Goal: Navigation & Orientation: Find specific page/section

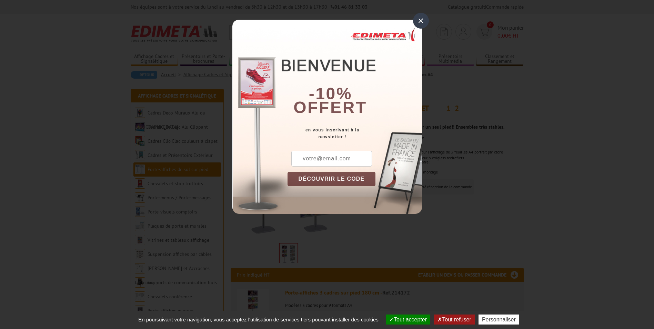
click at [422, 21] on div "×" at bounding box center [421, 21] width 16 height 16
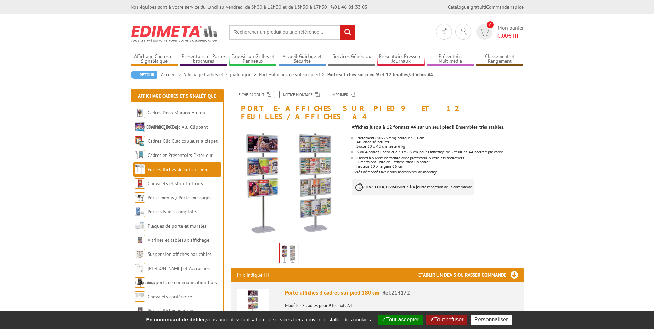
click at [184, 32] on img at bounding box center [175, 34] width 88 height 26
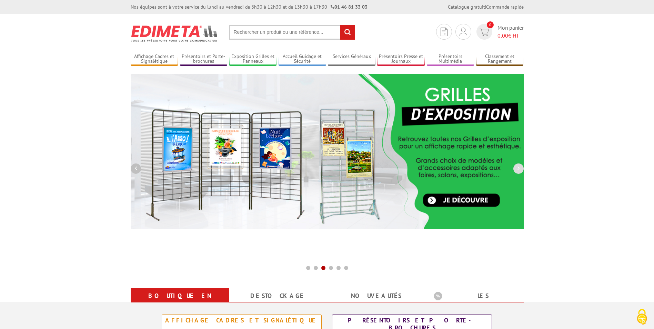
click at [137, 169] on button "button" at bounding box center [136, 168] width 10 height 10
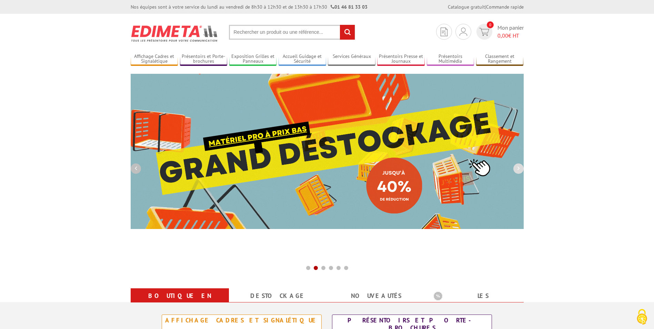
click at [137, 169] on button "button" at bounding box center [136, 168] width 10 height 10
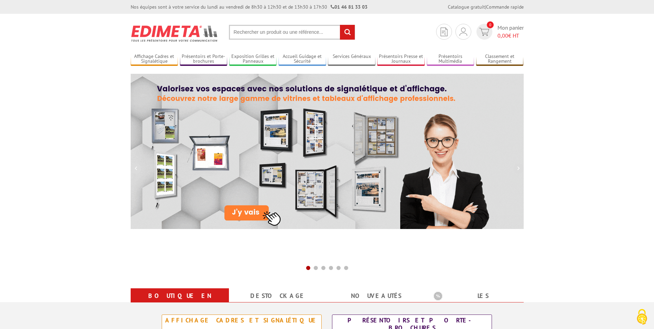
click at [241, 141] on img at bounding box center [327, 151] width 393 height 155
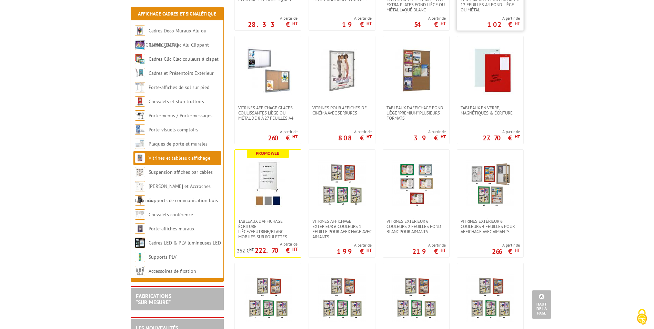
scroll to position [345, 0]
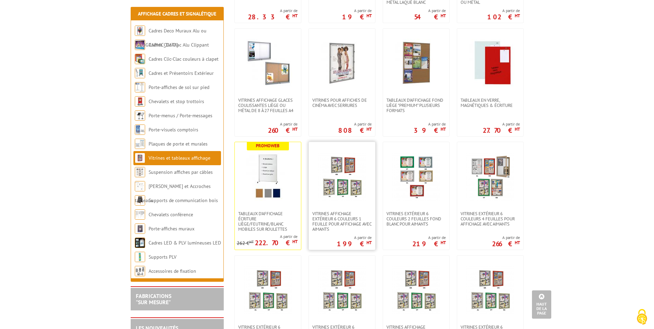
click at [339, 194] on img at bounding box center [342, 176] width 48 height 48
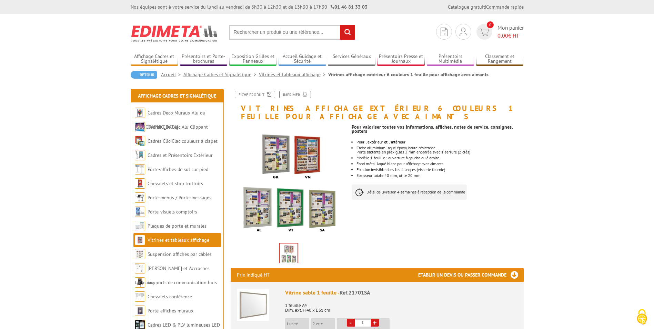
click at [276, 150] on img at bounding box center [289, 182] width 116 height 116
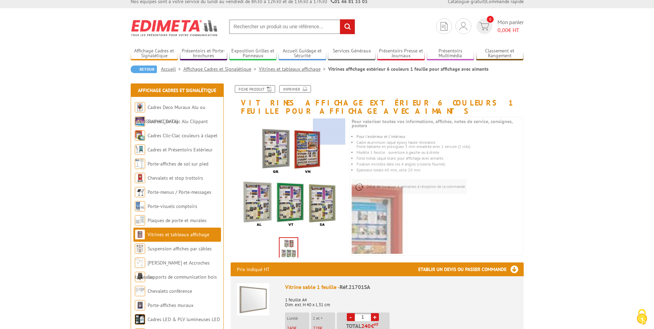
scroll to position [62, 0]
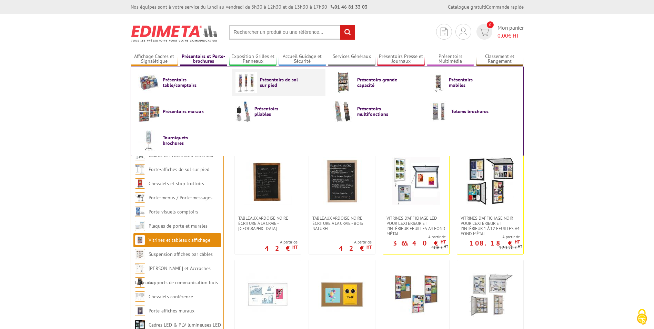
click at [245, 88] on img at bounding box center [245, 82] width 21 height 21
